Goal: Information Seeking & Learning: Learn about a topic

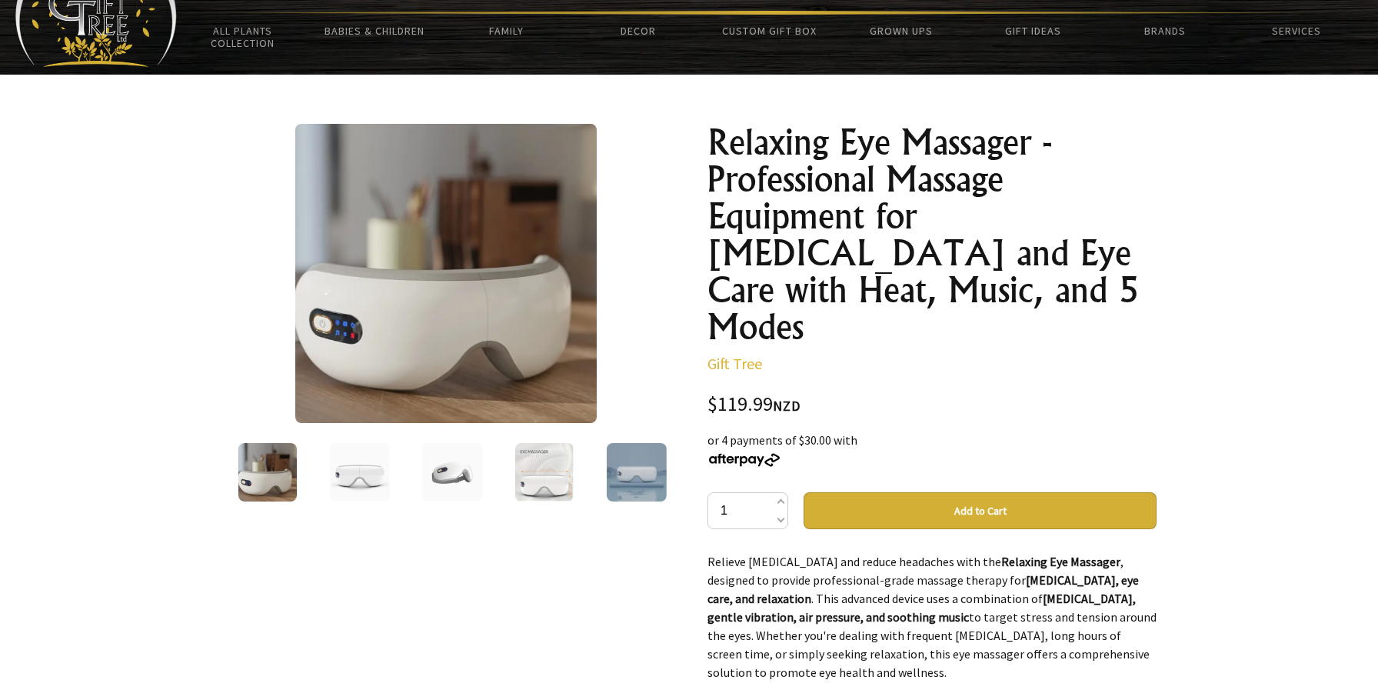
click at [379, 466] on img at bounding box center [360, 472] width 60 height 58
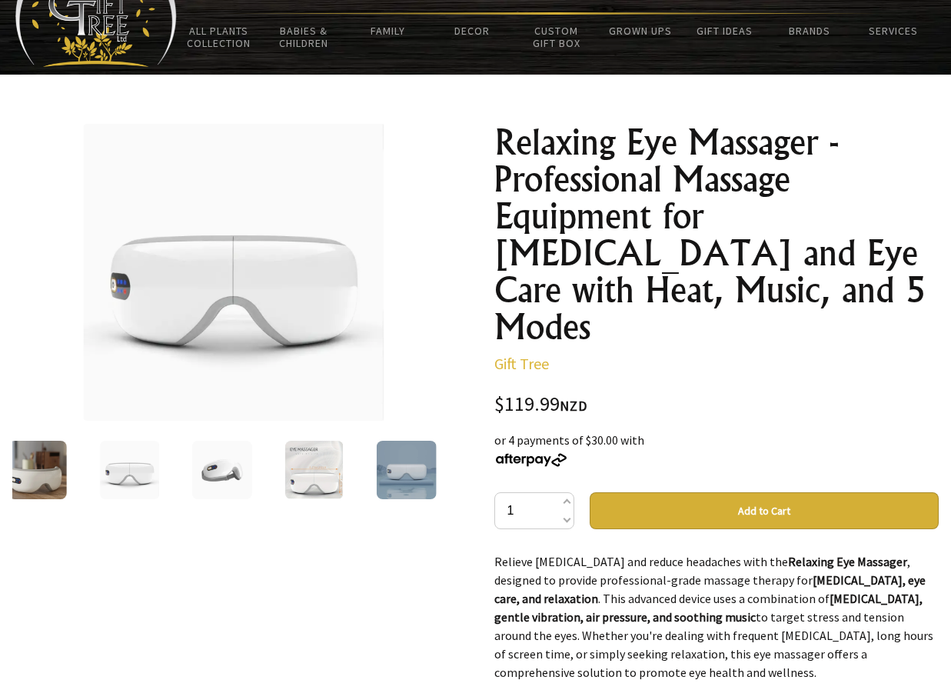
click at [35, 451] on img at bounding box center [37, 470] width 59 height 58
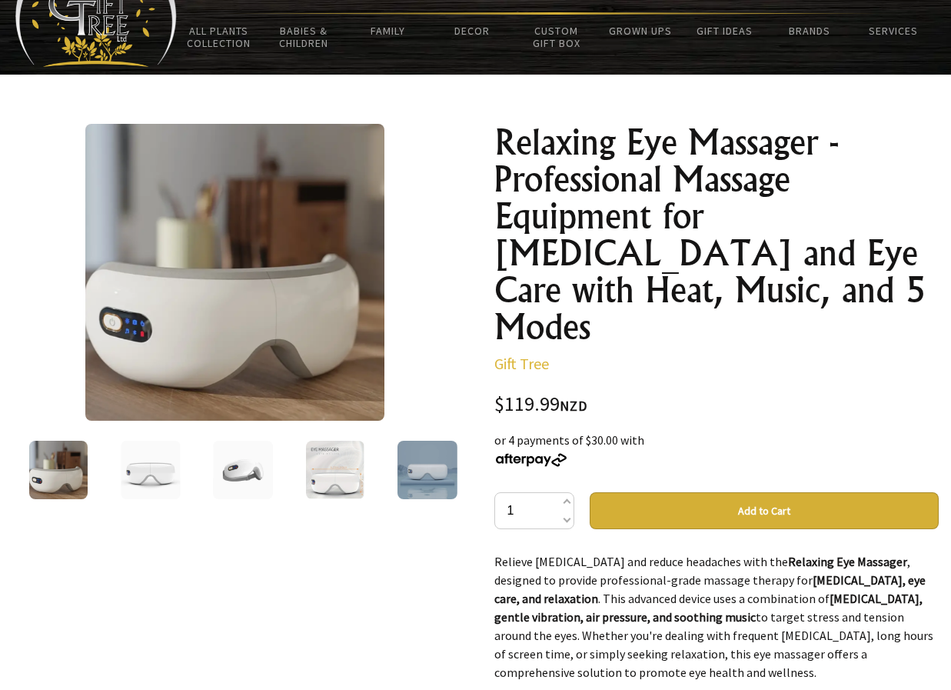
click at [235, 482] on img at bounding box center [242, 470] width 59 height 58
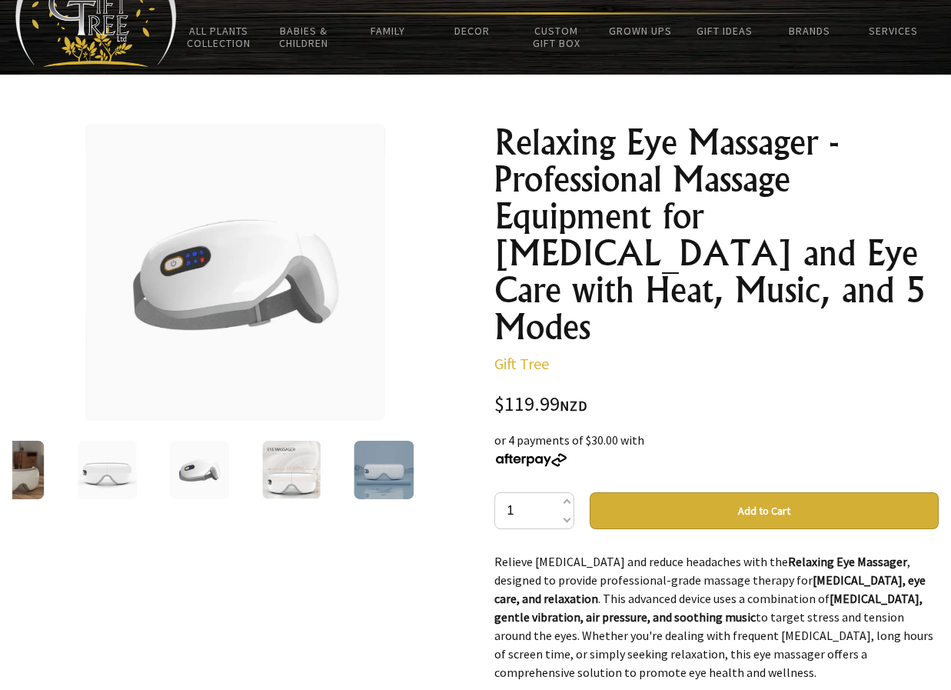
click at [289, 444] on img at bounding box center [292, 470] width 58 height 58
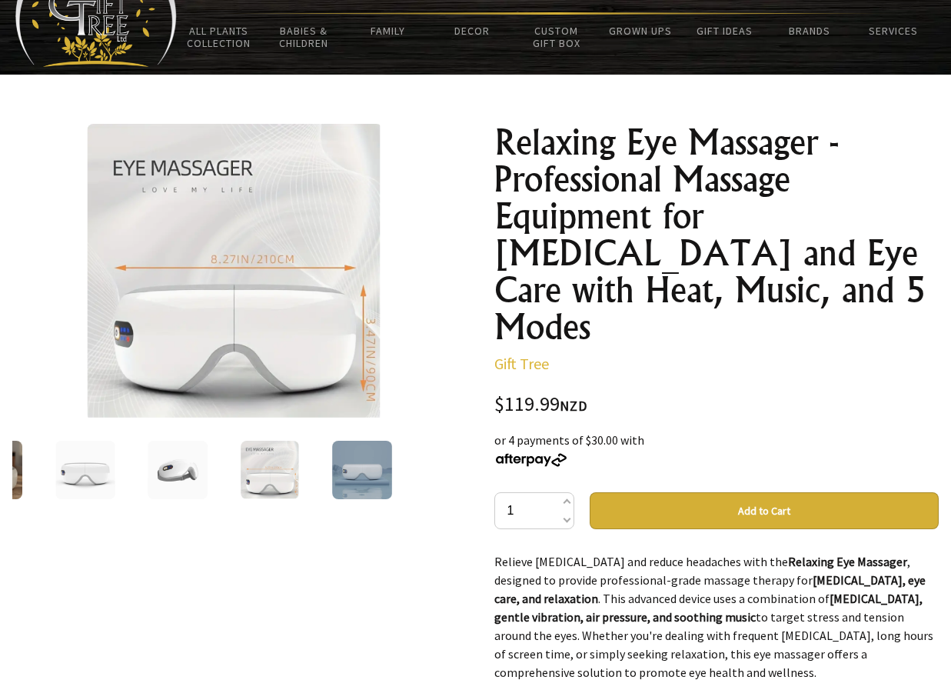
click at [338, 451] on img at bounding box center [362, 470] width 59 height 58
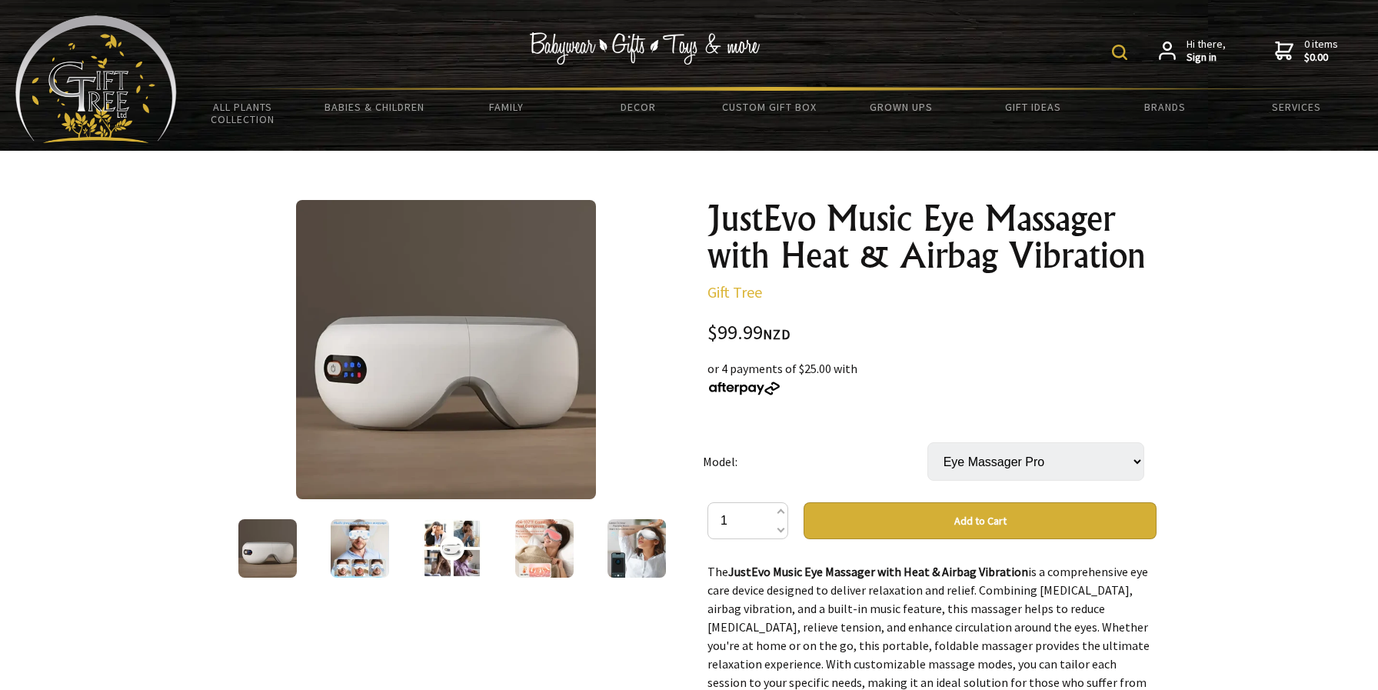
click at [352, 573] on img at bounding box center [360, 548] width 58 height 58
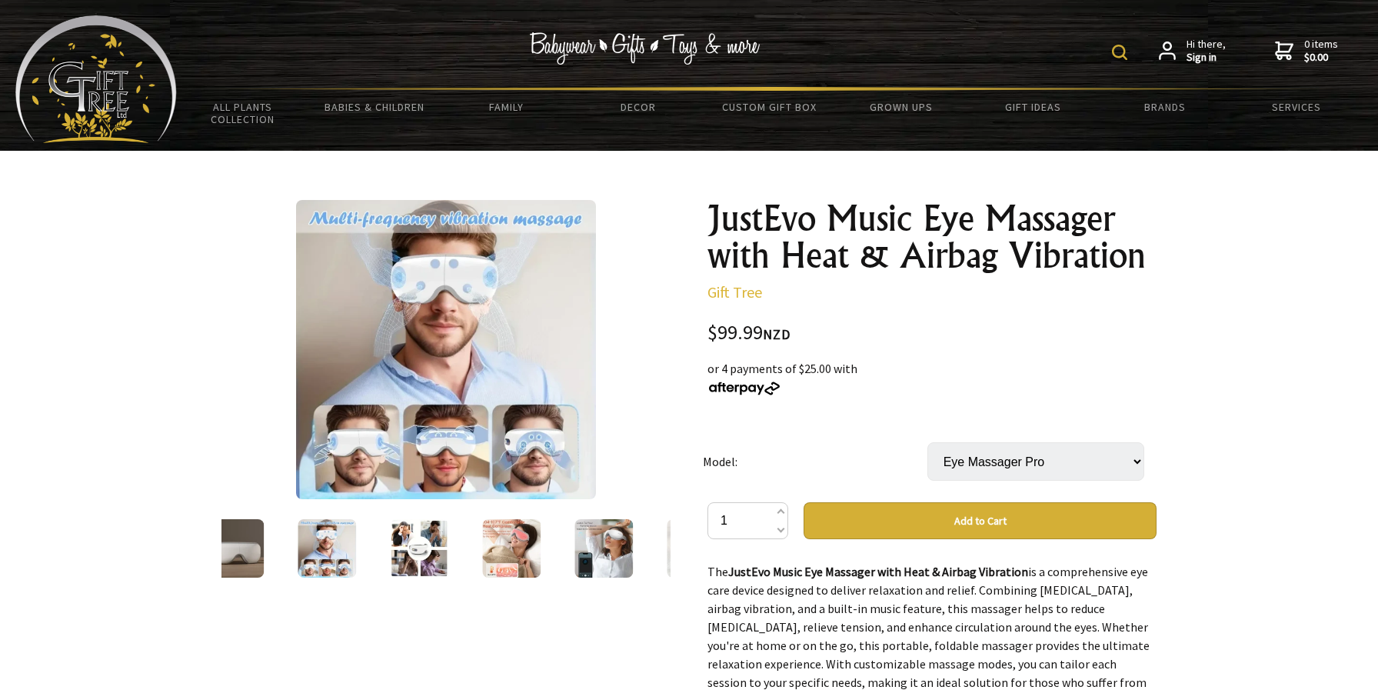
click at [387, 545] on div at bounding box center [419, 548] width 92 height 65
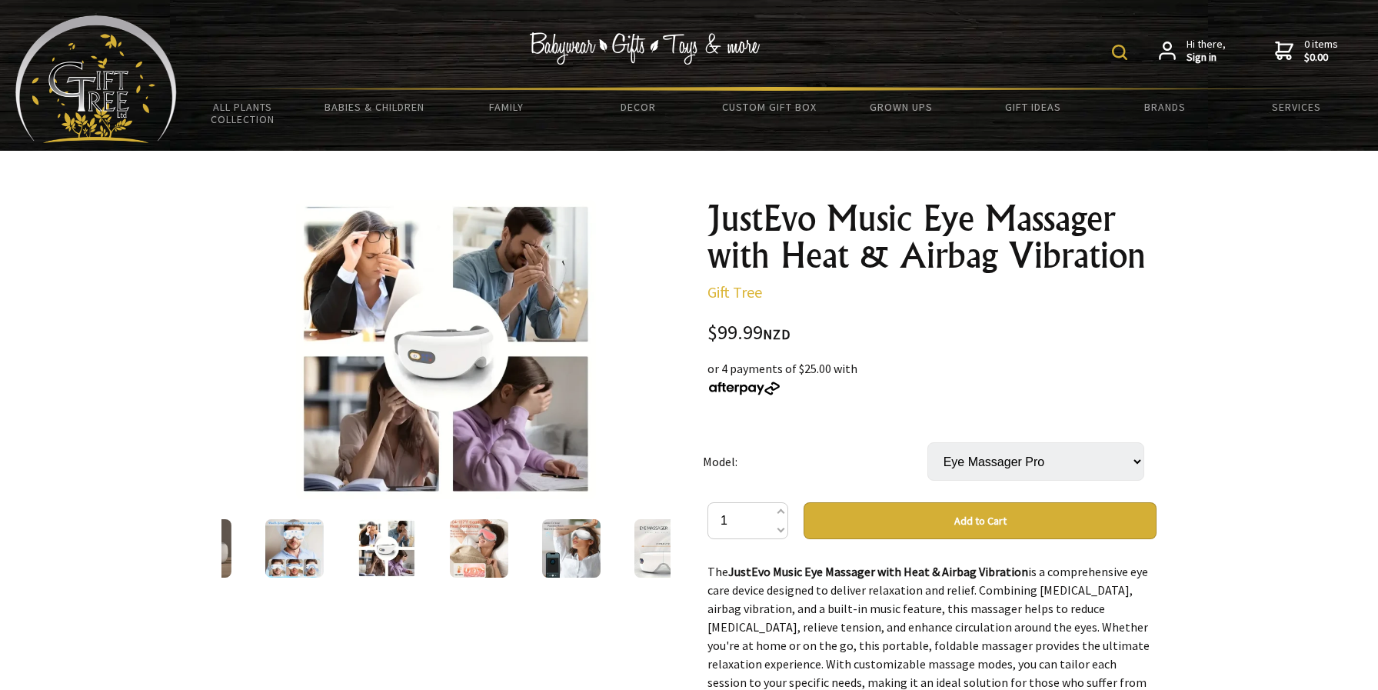
click at [438, 545] on div at bounding box center [479, 548] width 92 height 65
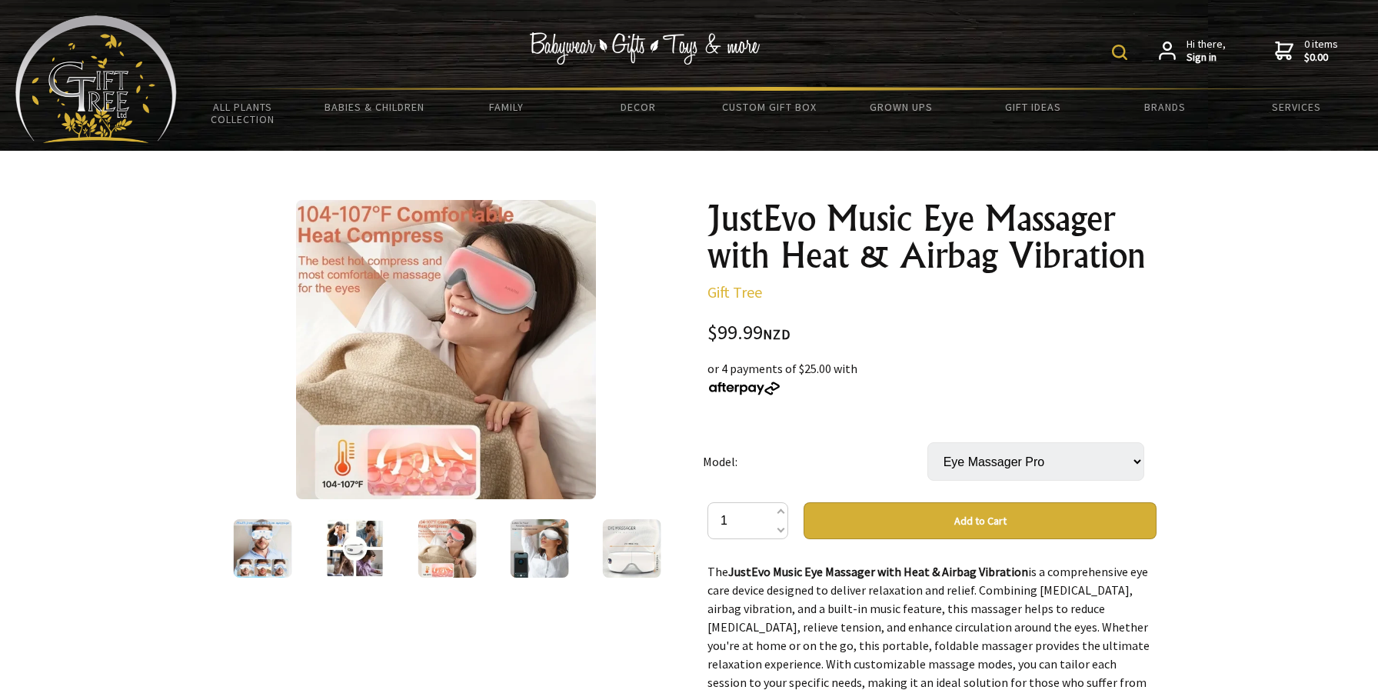
click at [477, 544] on div at bounding box center [447, 548] width 92 height 65
click at [512, 544] on img at bounding box center [538, 548] width 58 height 58
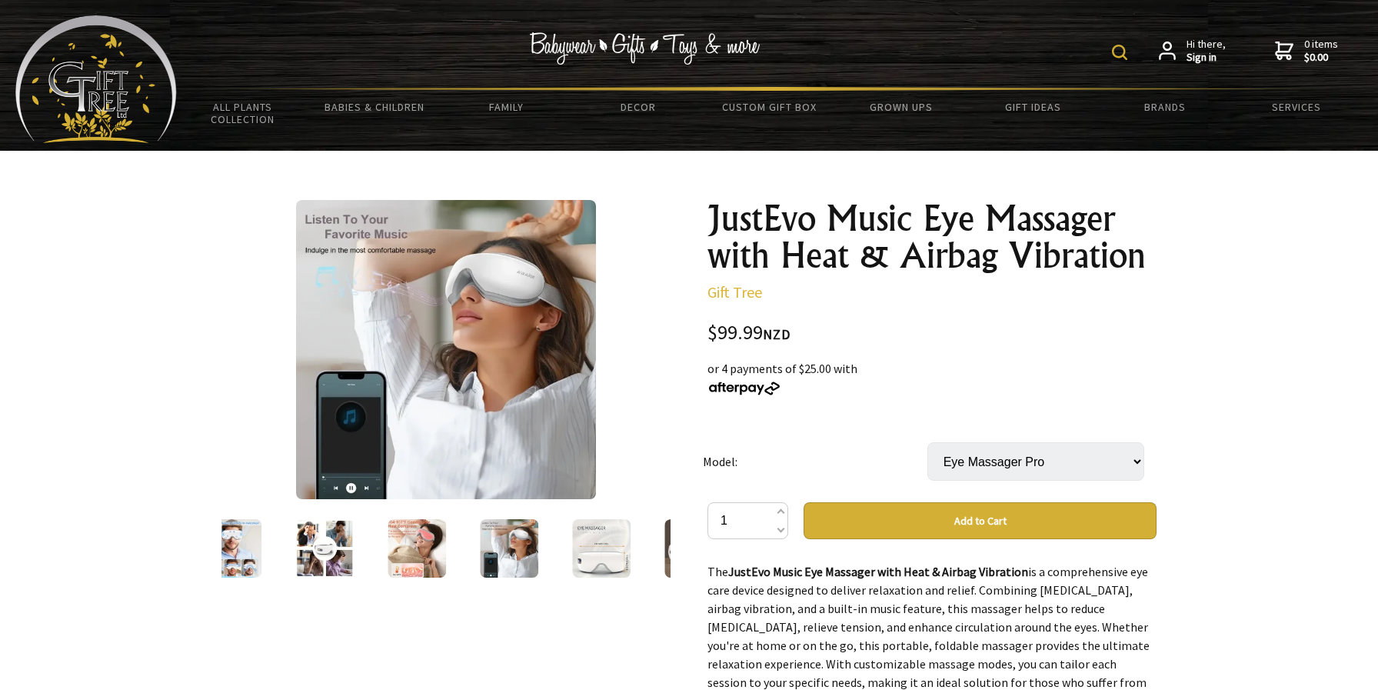
click at [590, 537] on img at bounding box center [601, 548] width 58 height 58
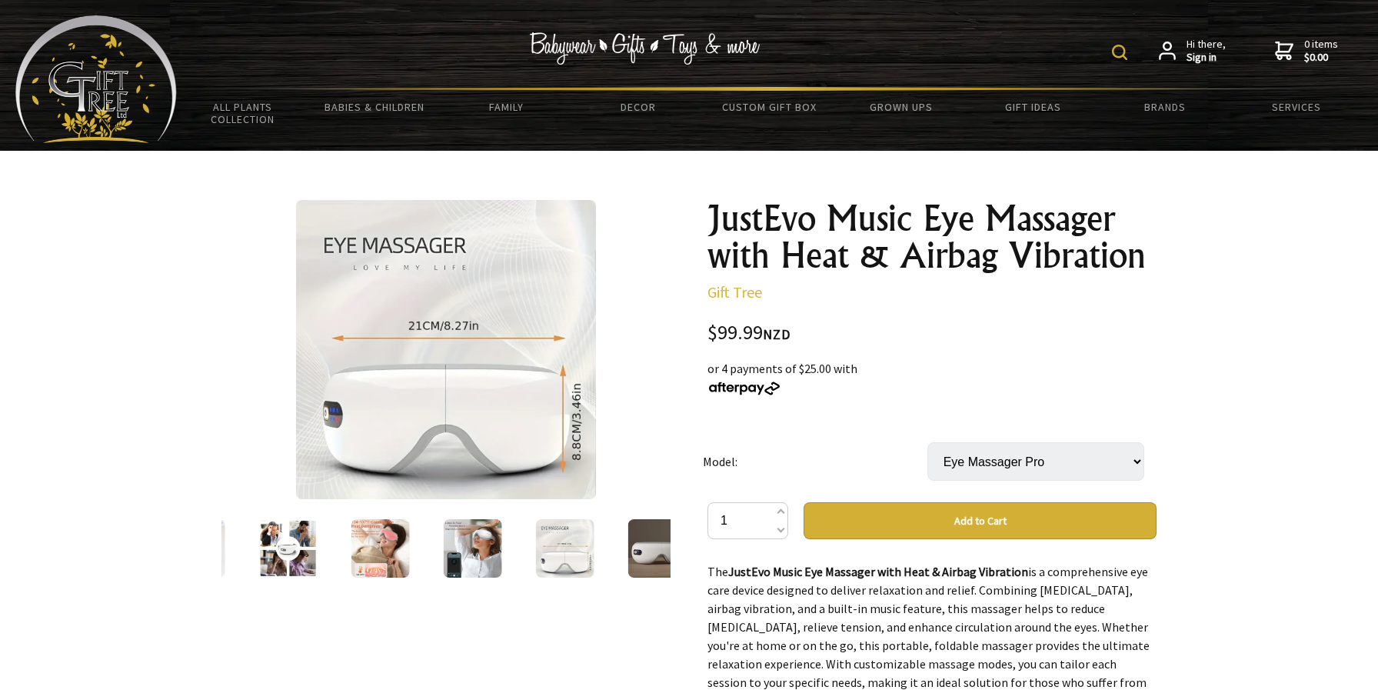
click at [454, 546] on img at bounding box center [473, 548] width 58 height 58
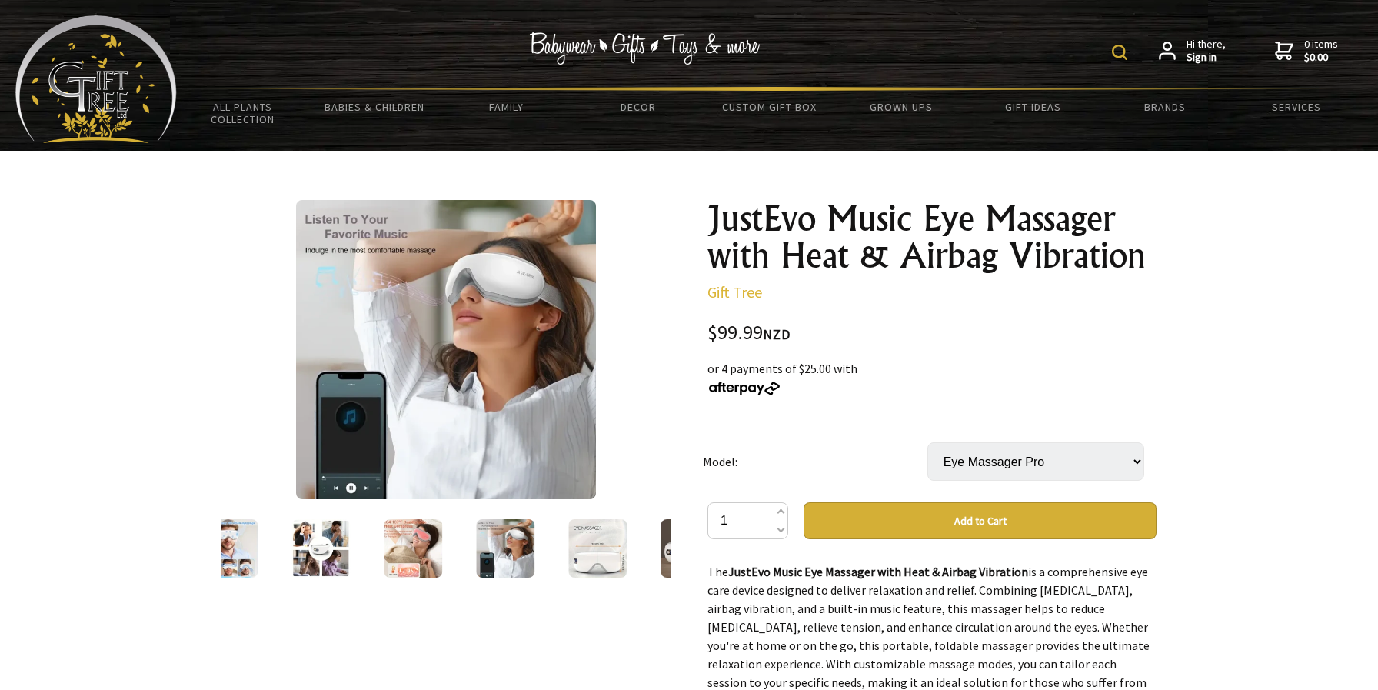
click at [598, 545] on img at bounding box center [597, 548] width 58 height 58
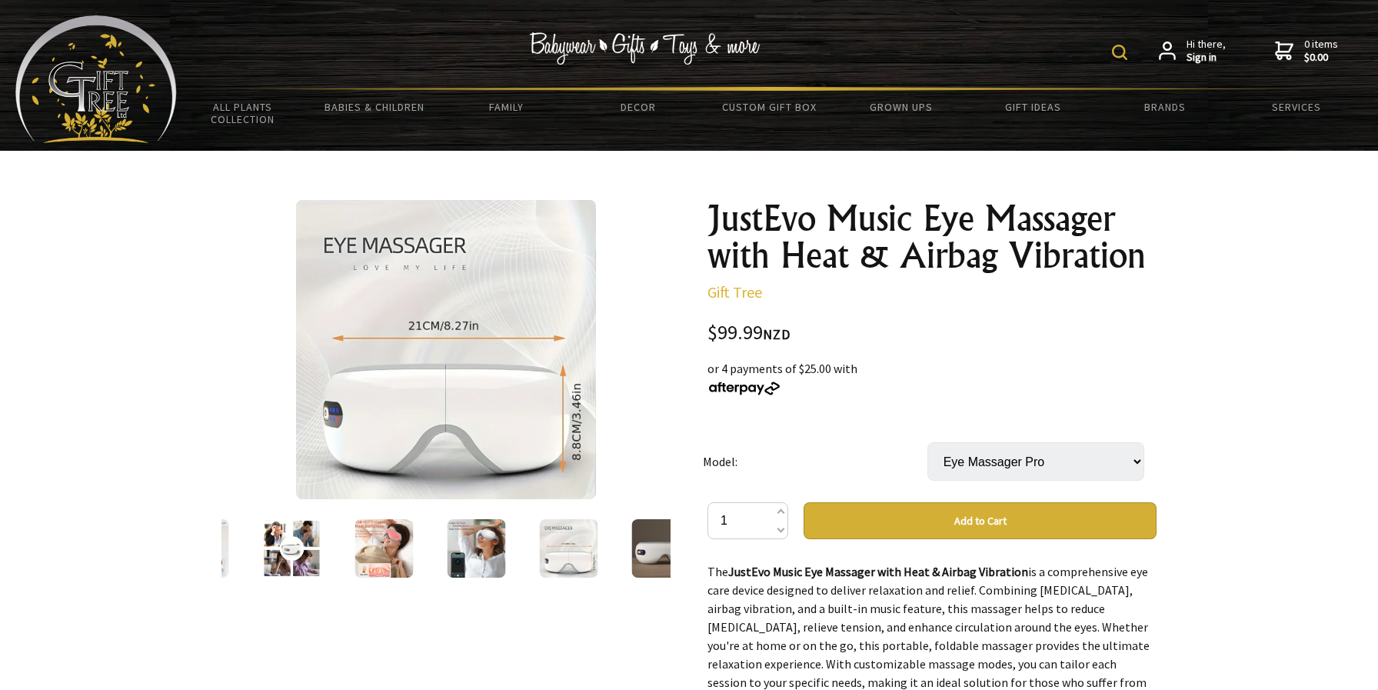
click at [632, 547] on img at bounding box center [661, 548] width 58 height 58
